Goal: Use online tool/utility: Utilize a website feature to perform a specific function

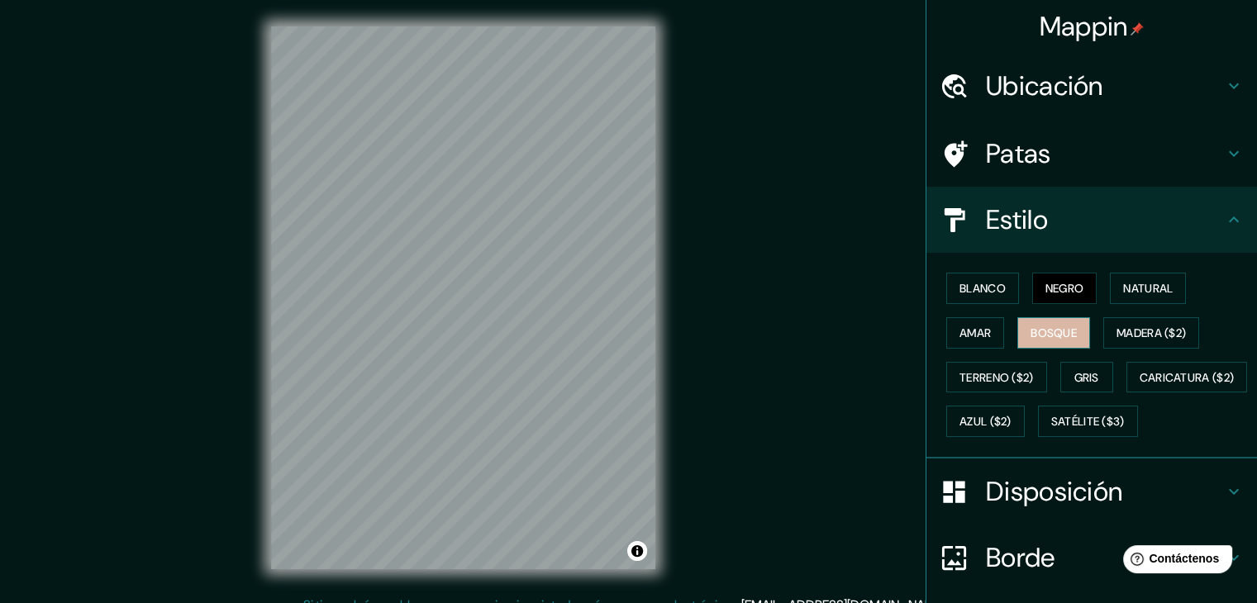
click at [1030, 330] on font "Bosque" at bounding box center [1053, 333] width 46 height 15
click at [1061, 285] on font "Negro" at bounding box center [1064, 288] width 39 height 15
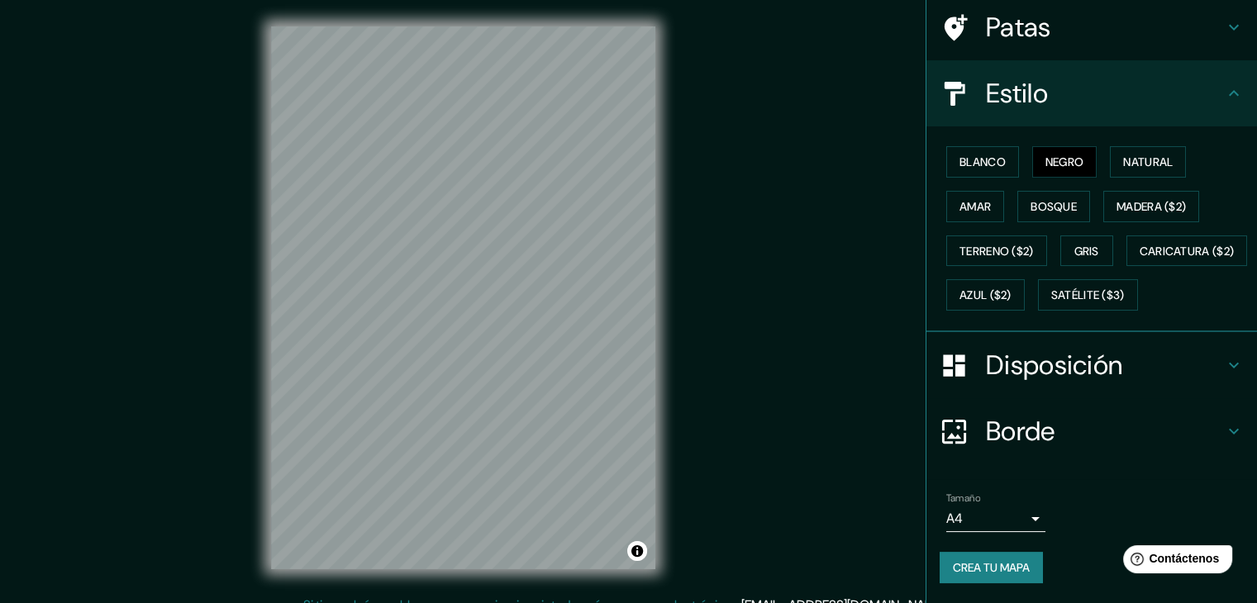
scroll to position [165, 0]
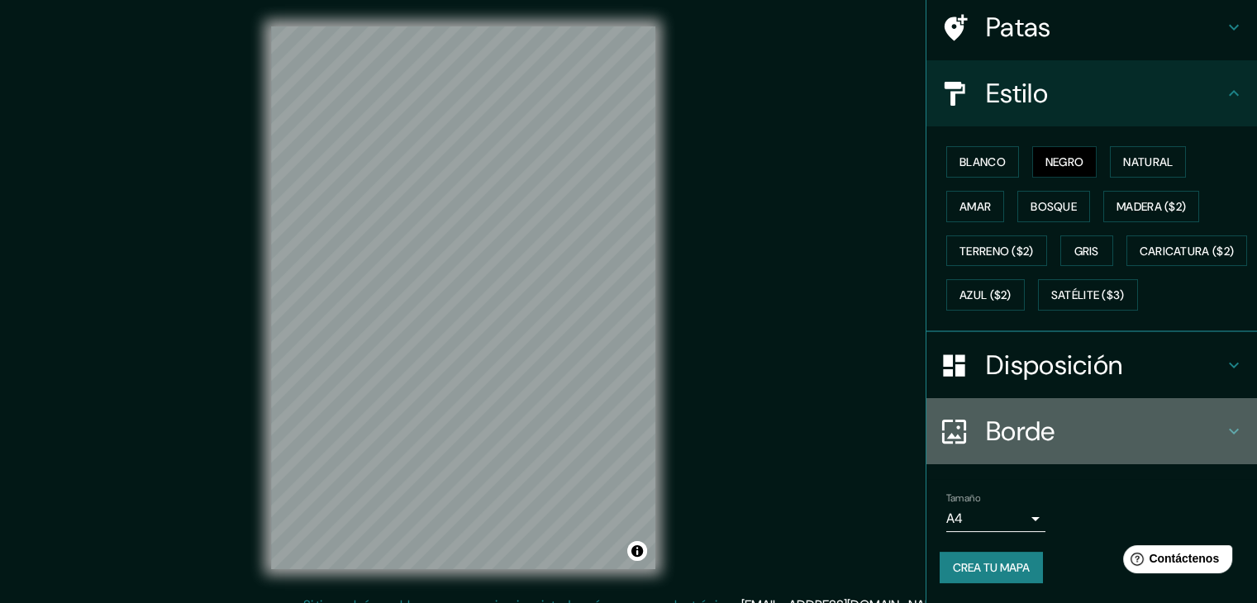
click at [1107, 421] on h4 "Borde" at bounding box center [1105, 431] width 238 height 33
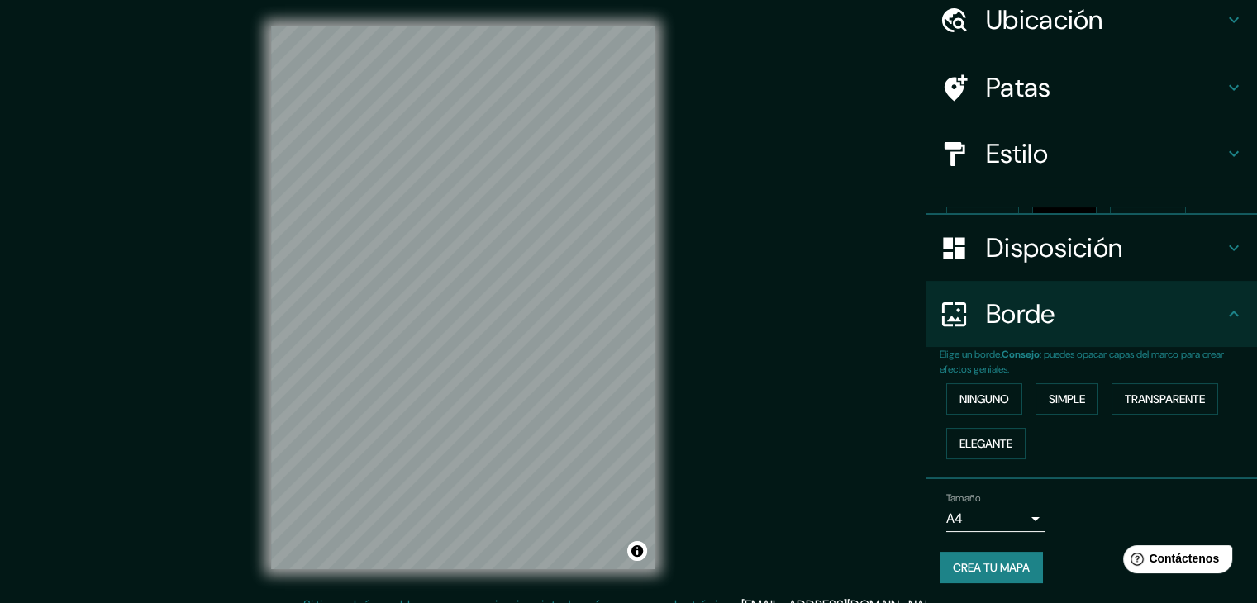
scroll to position [37, 0]
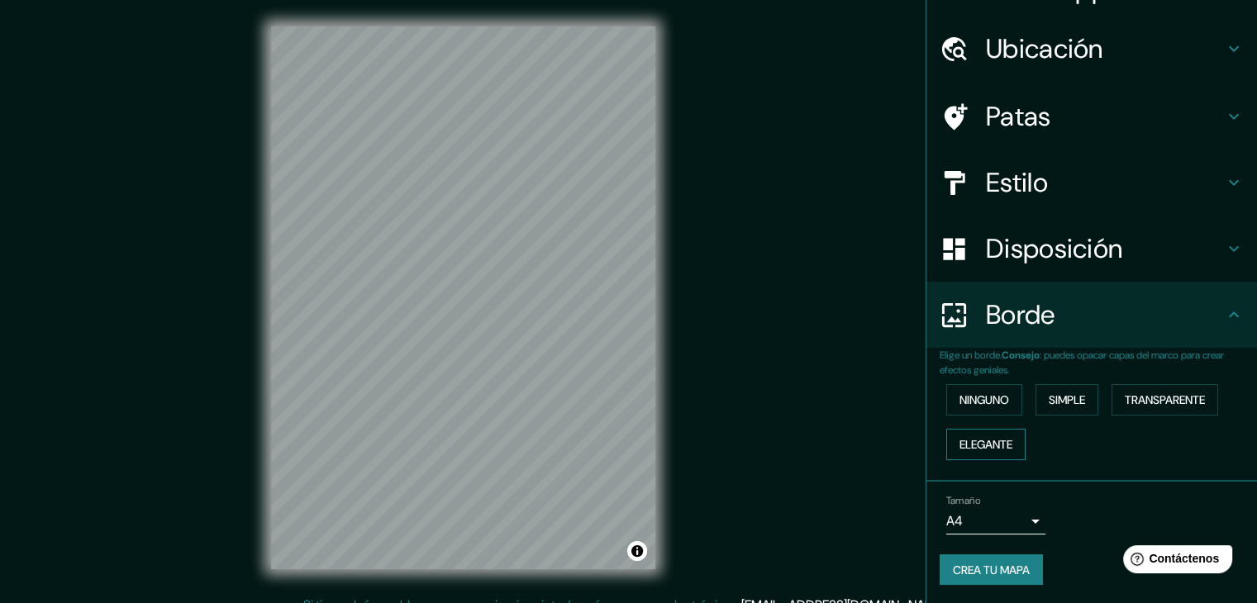
click at [992, 437] on font "Elegante" at bounding box center [985, 444] width 53 height 15
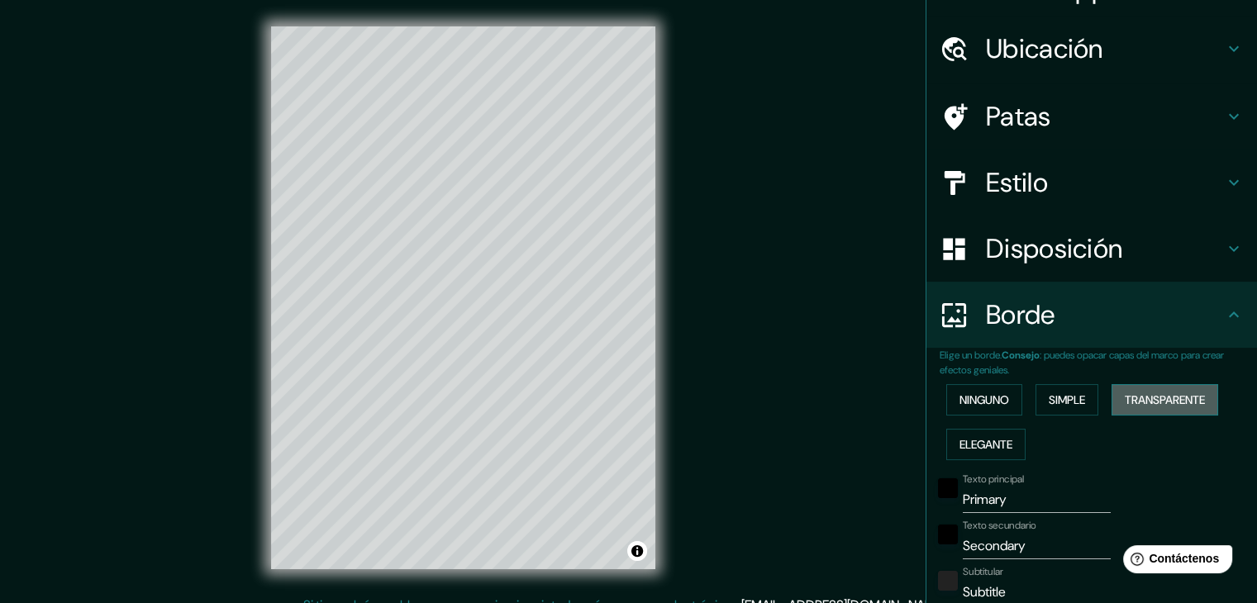
click at [1154, 395] on font "Transparente" at bounding box center [1165, 400] width 80 height 15
click at [1068, 394] on font "Simple" at bounding box center [1067, 400] width 36 height 15
click at [982, 397] on font "Ninguno" at bounding box center [984, 400] width 50 height 15
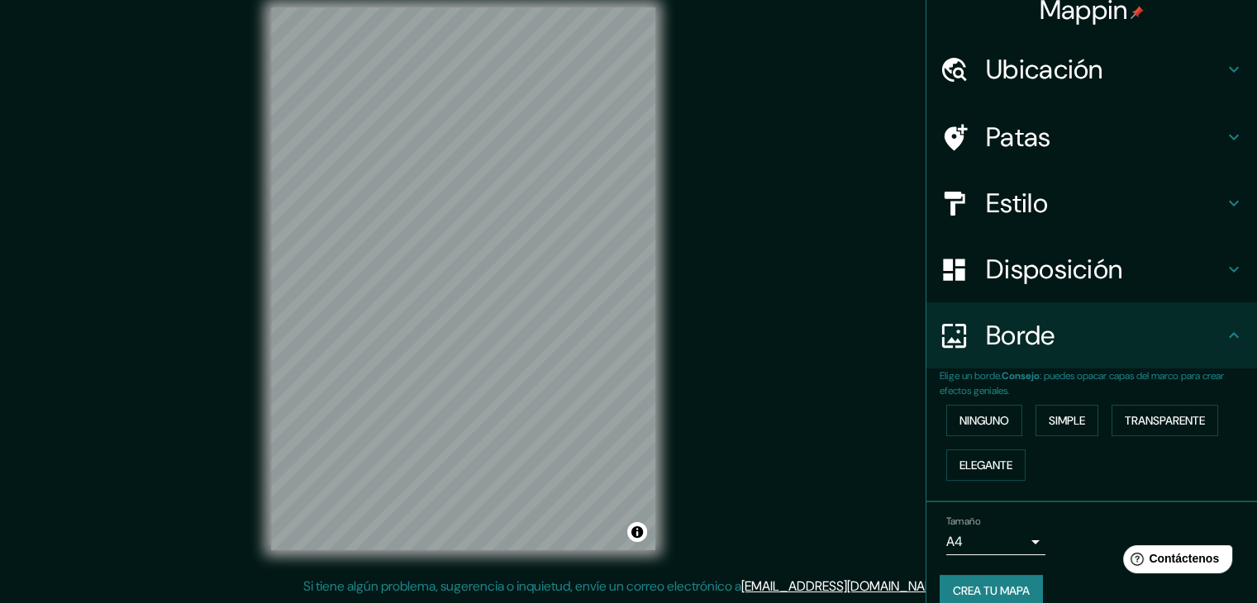
scroll to position [0, 0]
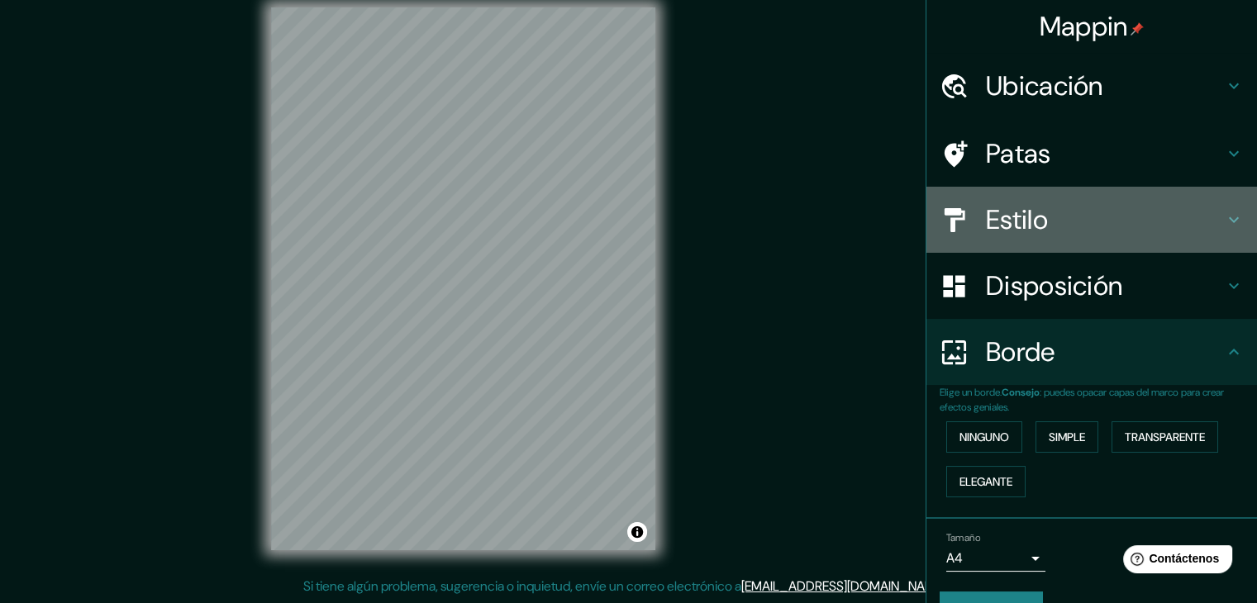
click at [1114, 219] on h4 "Estilo" at bounding box center [1105, 219] width 238 height 33
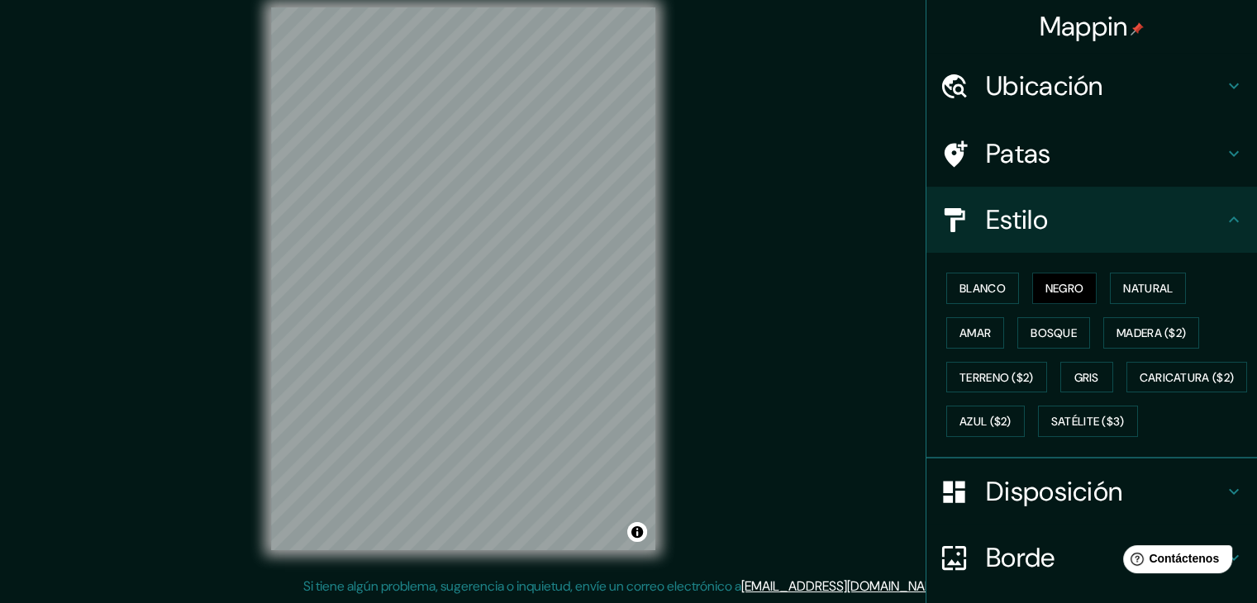
click at [1114, 219] on h4 "Estilo" at bounding box center [1105, 219] width 238 height 33
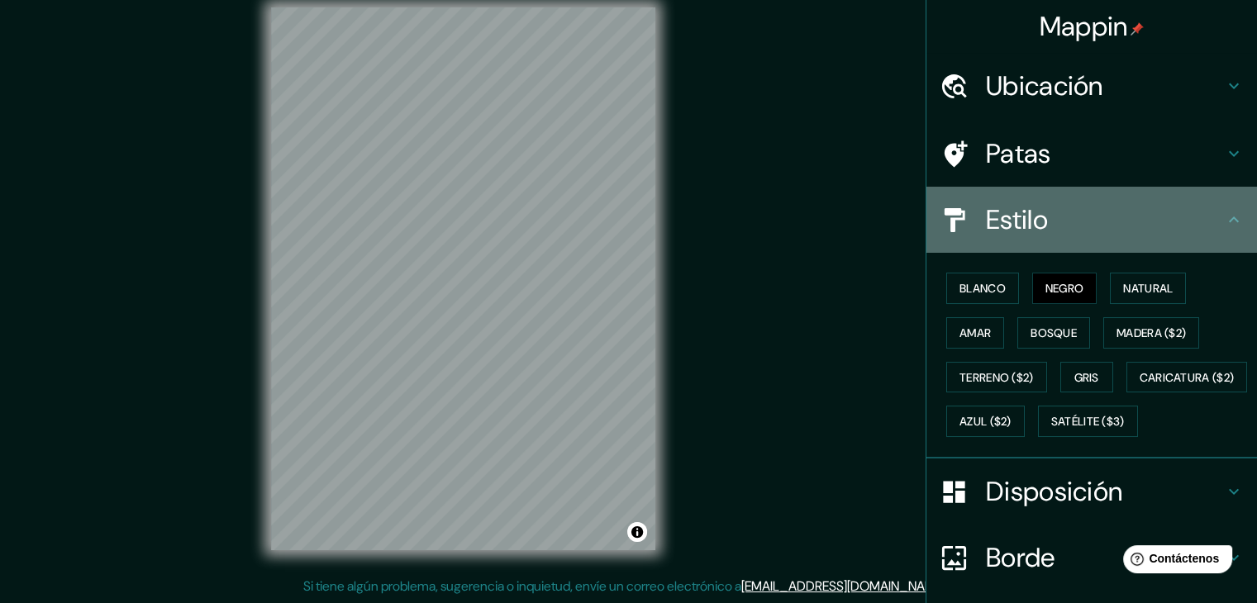
click at [1213, 207] on div "Estilo" at bounding box center [1091, 220] width 331 height 66
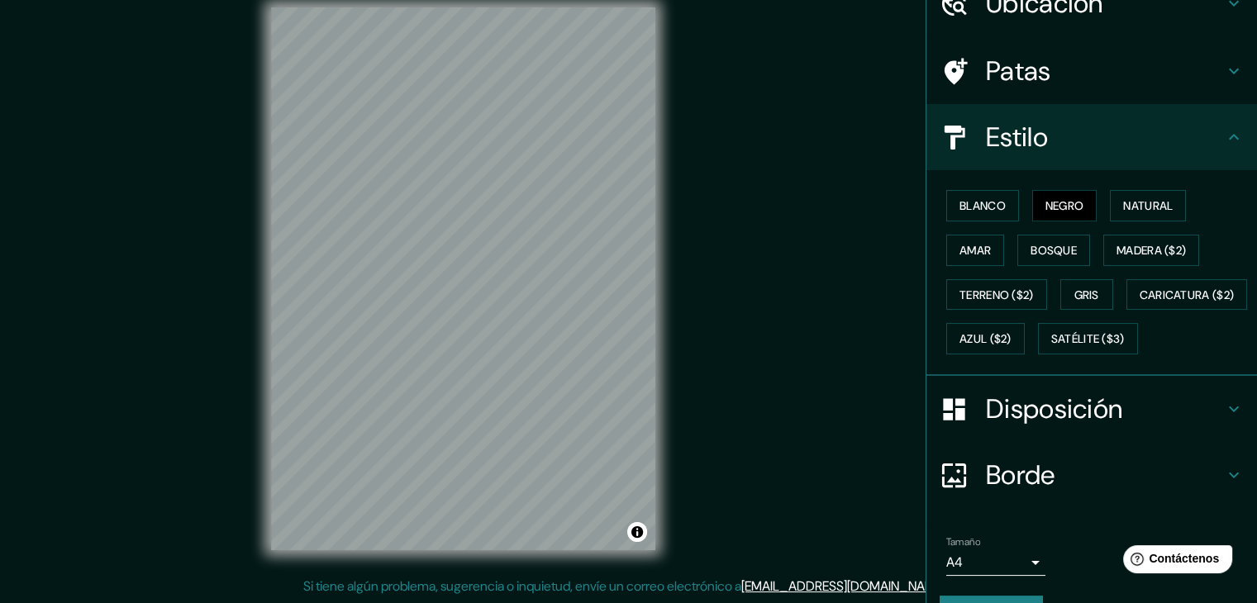
click at [1208, 430] on div "Disposición" at bounding box center [1091, 409] width 331 height 66
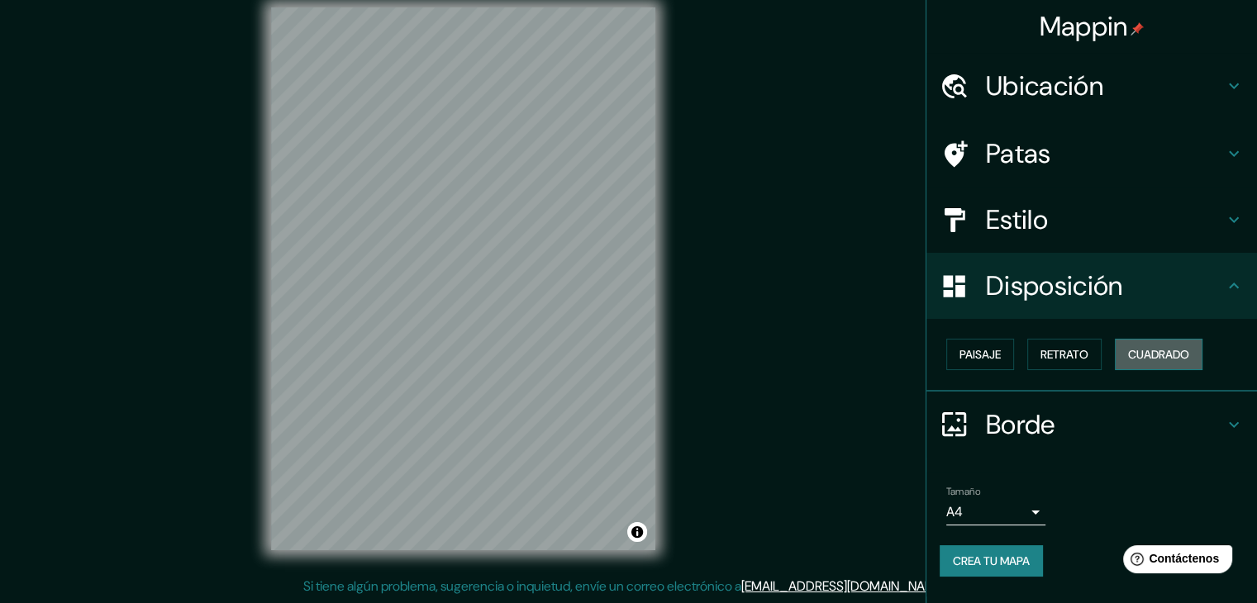
click at [1152, 352] on font "Cuadrado" at bounding box center [1158, 354] width 61 height 15
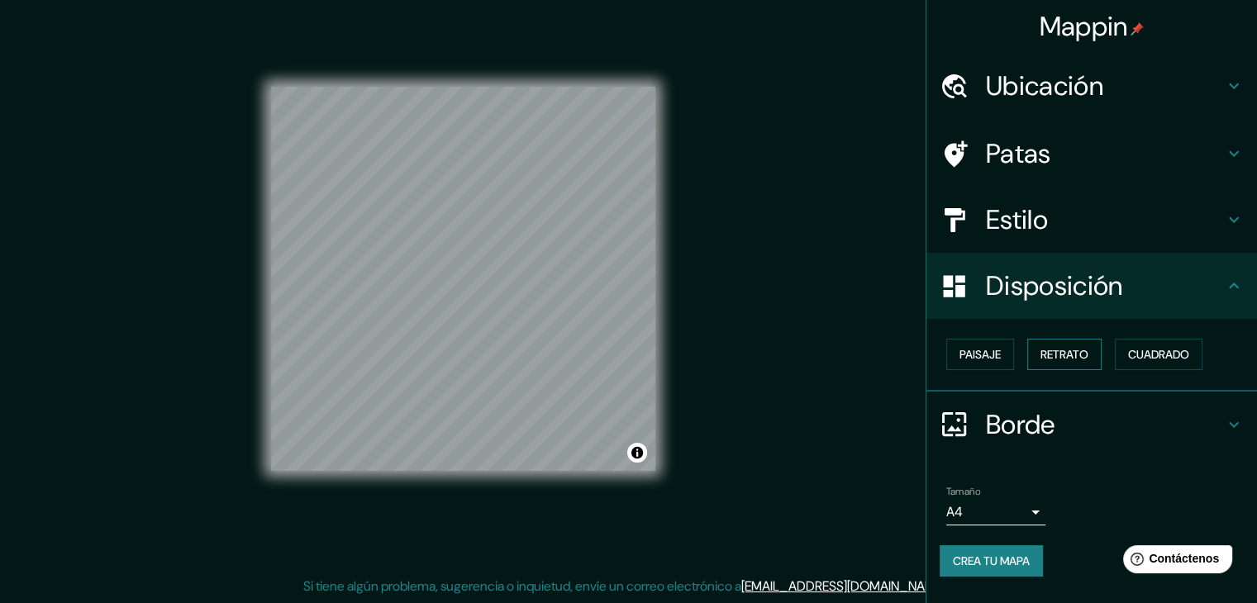
click at [1088, 355] on font "Retrato" at bounding box center [1064, 354] width 48 height 15
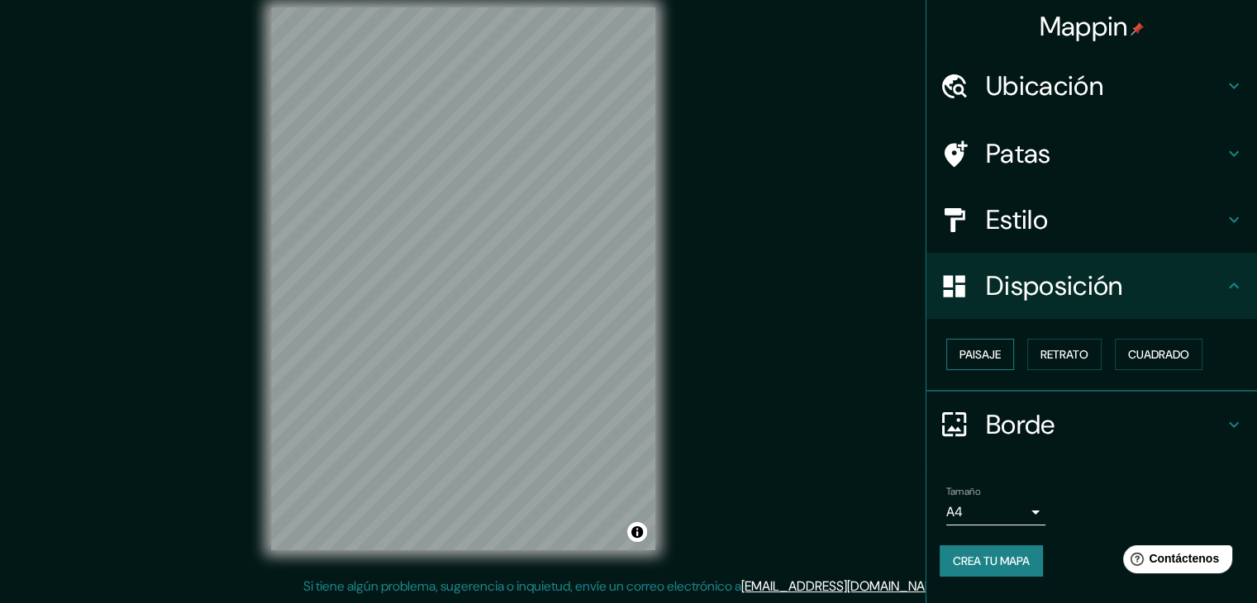
click at [985, 360] on font "Paisaje" at bounding box center [979, 354] width 41 height 15
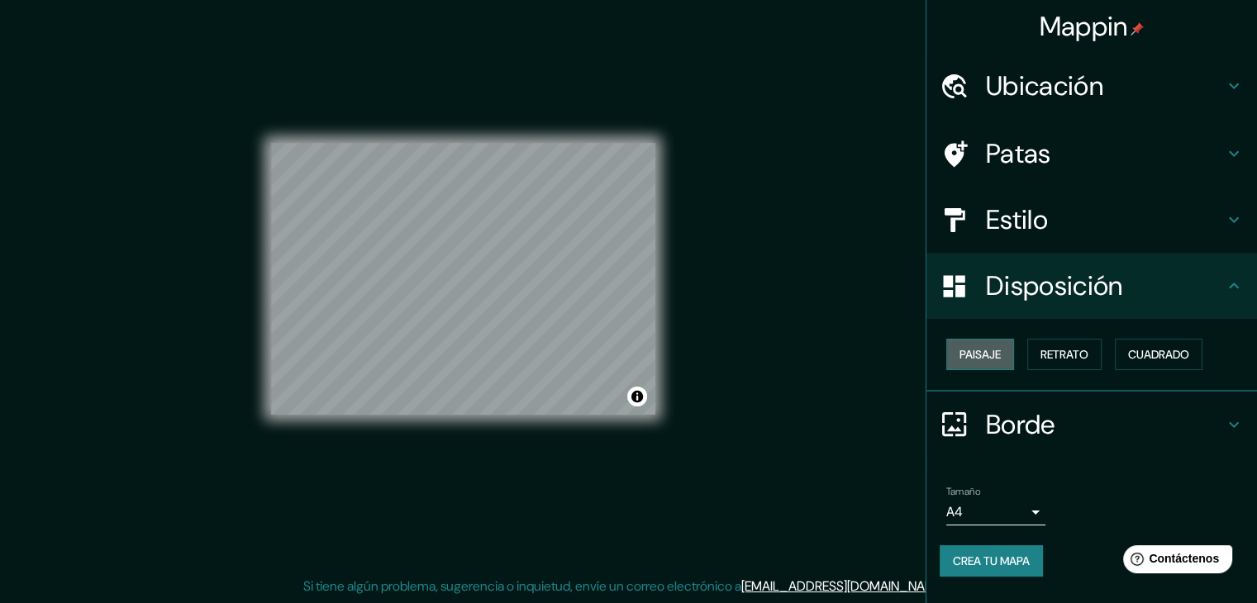
click at [985, 360] on font "Paisaje" at bounding box center [979, 354] width 41 height 15
click at [1083, 355] on font "Retrato" at bounding box center [1064, 354] width 48 height 15
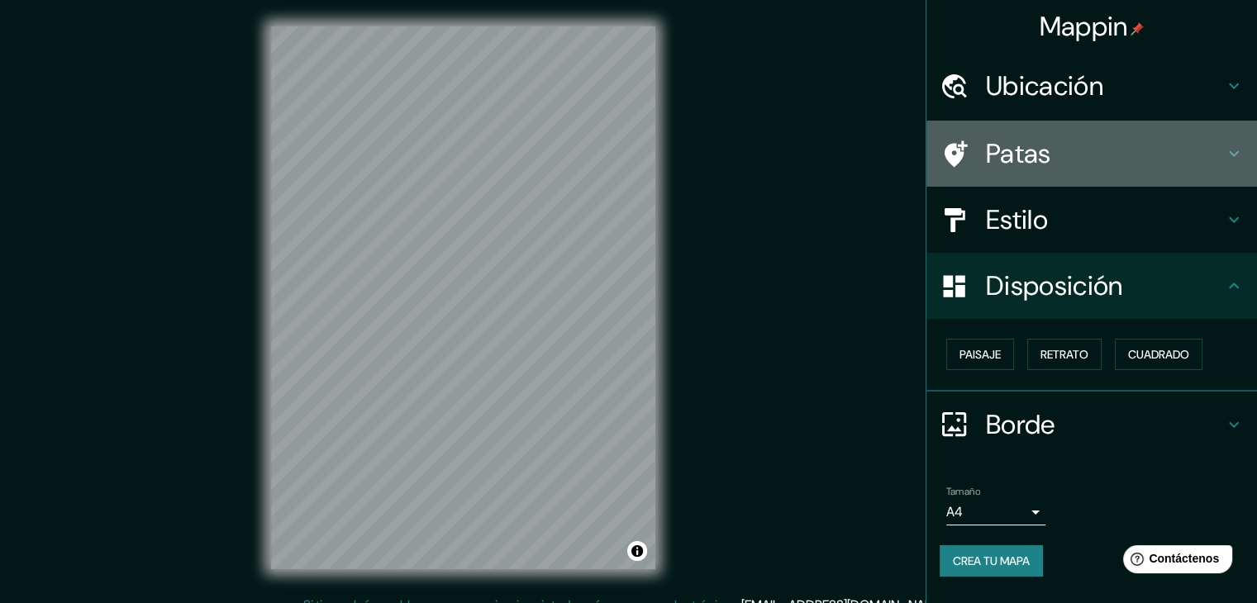
click at [1226, 159] on icon at bounding box center [1234, 154] width 20 height 20
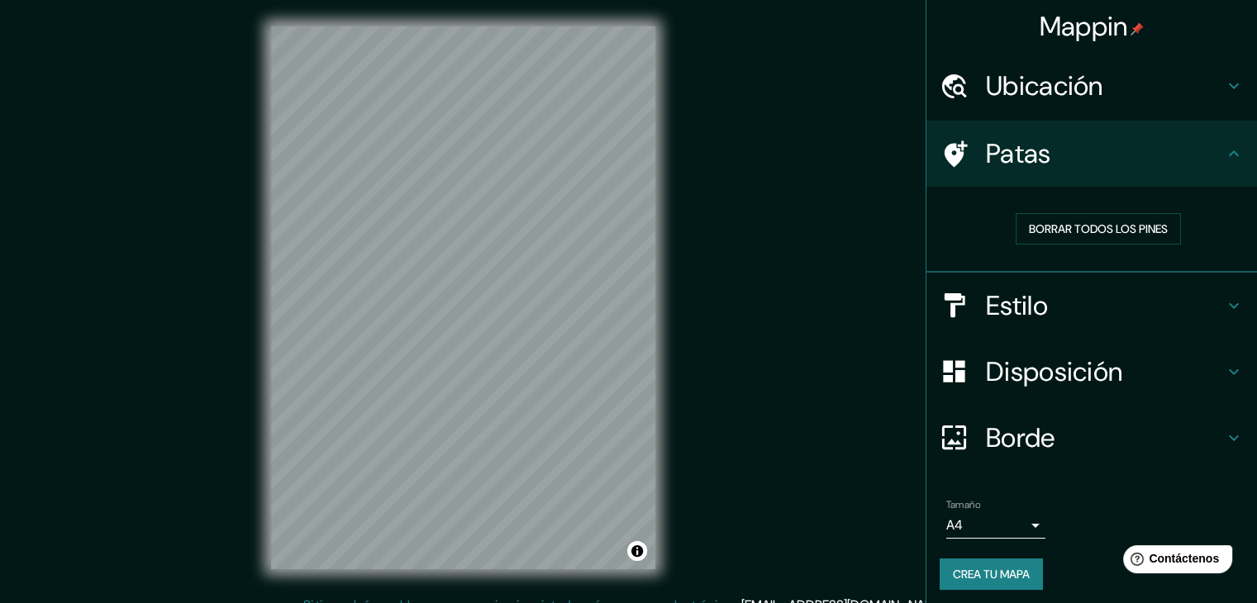
click at [1226, 159] on icon at bounding box center [1234, 154] width 20 height 20
click at [1224, 80] on icon at bounding box center [1234, 86] width 20 height 20
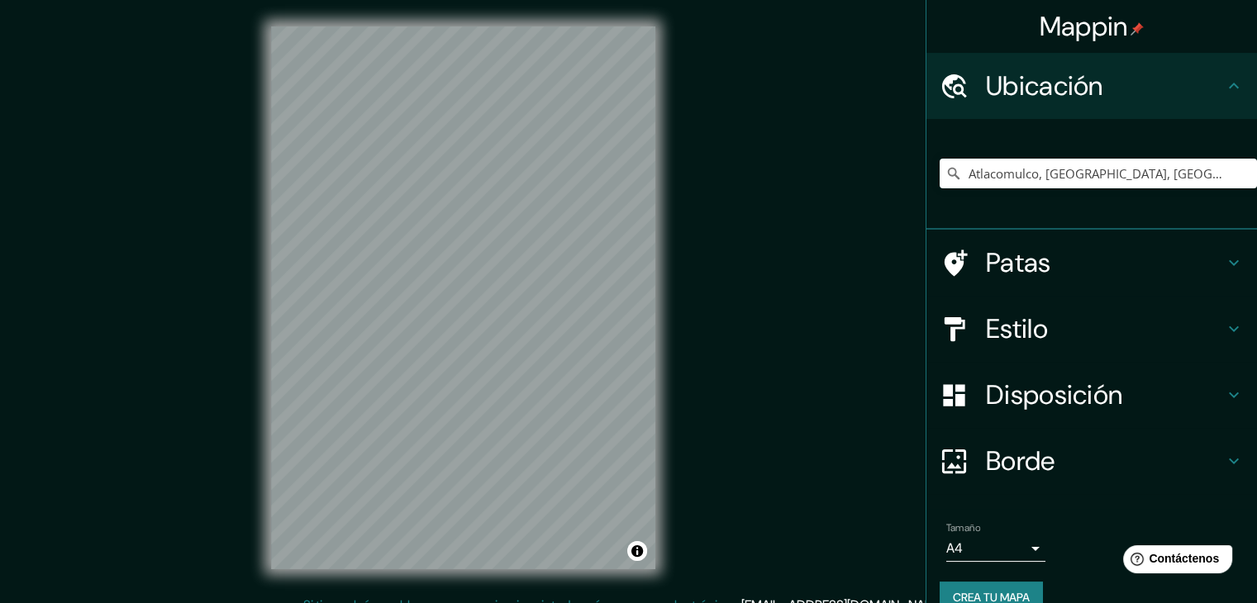
click at [1224, 80] on icon at bounding box center [1234, 86] width 20 height 20
click at [1224, 321] on icon at bounding box center [1234, 329] width 20 height 20
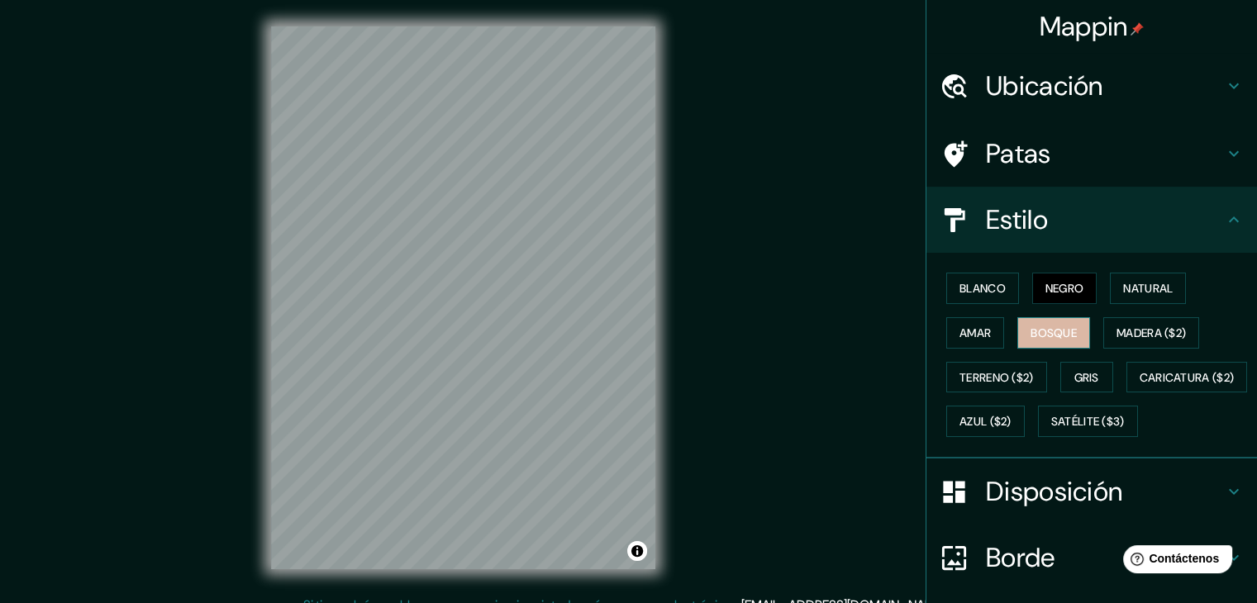
click at [1049, 331] on font "Bosque" at bounding box center [1053, 333] width 46 height 15
click at [959, 331] on font "Amar" at bounding box center [974, 333] width 31 height 15
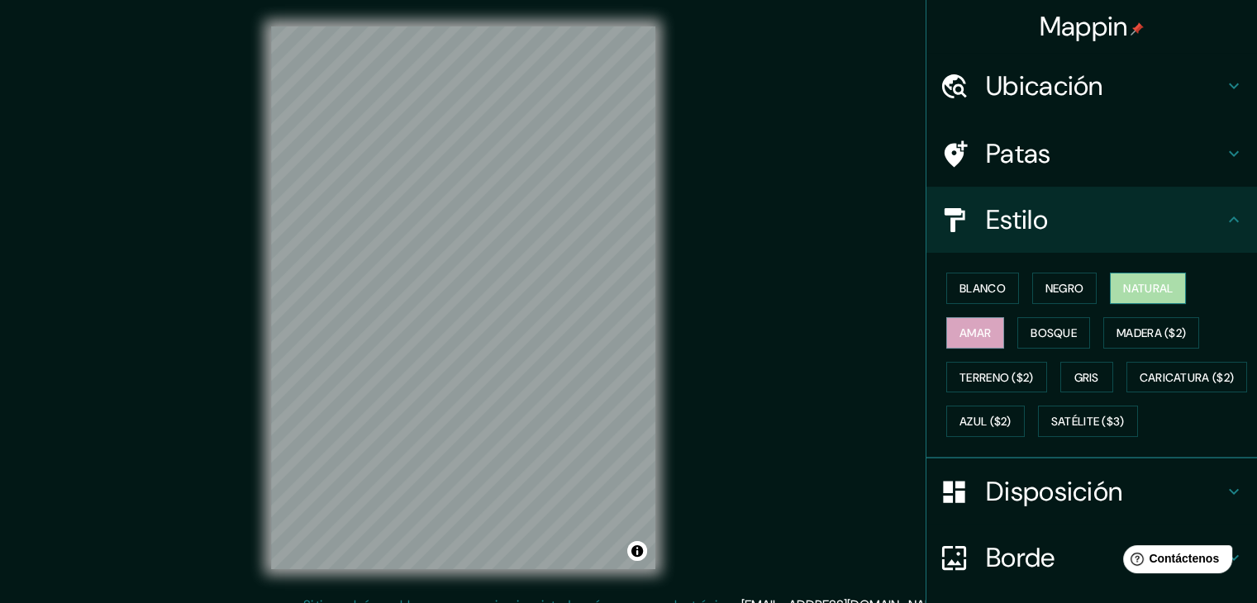
click at [1130, 284] on font "Natural" at bounding box center [1148, 288] width 50 height 15
click at [972, 293] on font "Blanco" at bounding box center [982, 288] width 46 height 15
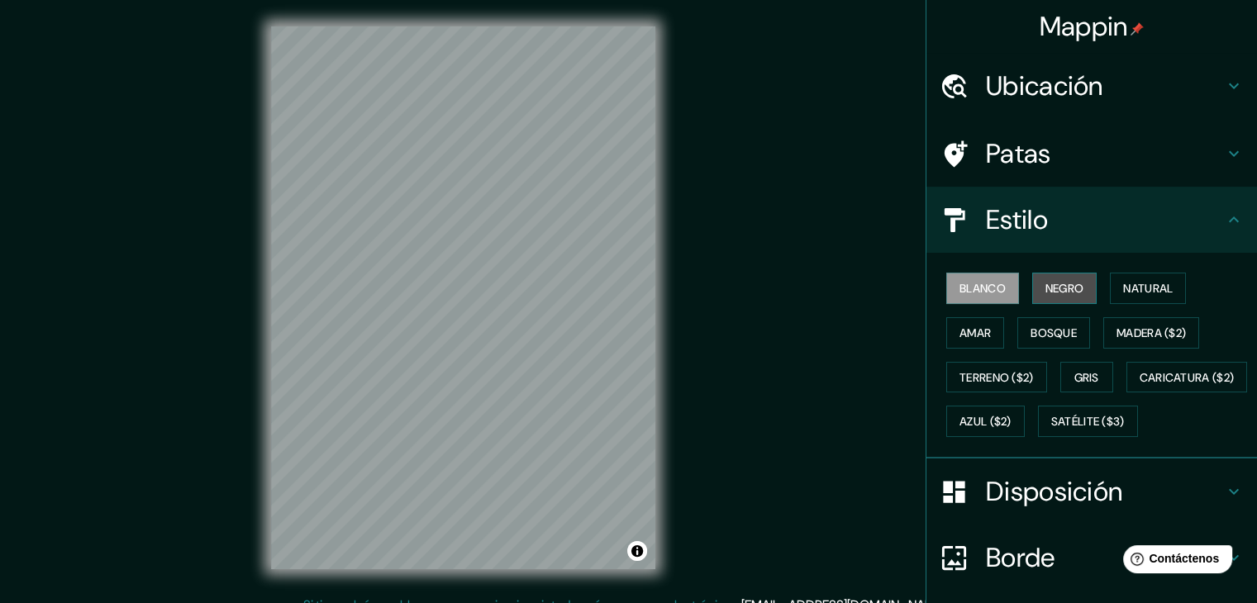
click at [1045, 278] on font "Negro" at bounding box center [1064, 288] width 39 height 21
